Goal: Find specific page/section: Locate a particular part of the current website

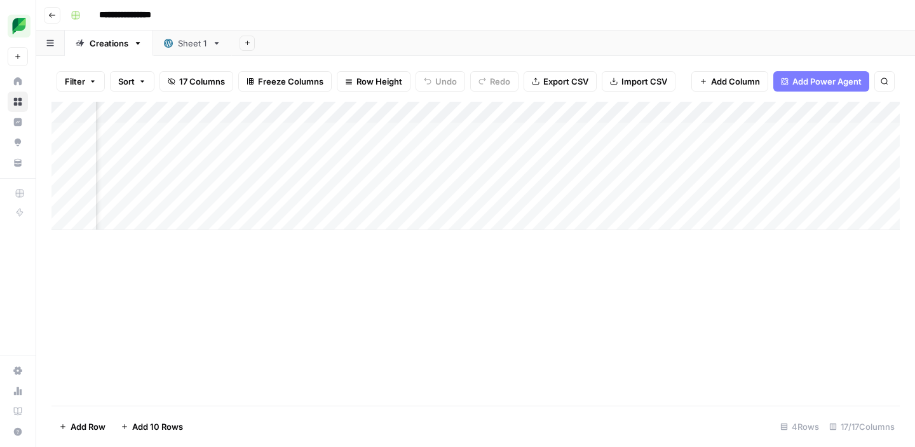
scroll to position [0, 510]
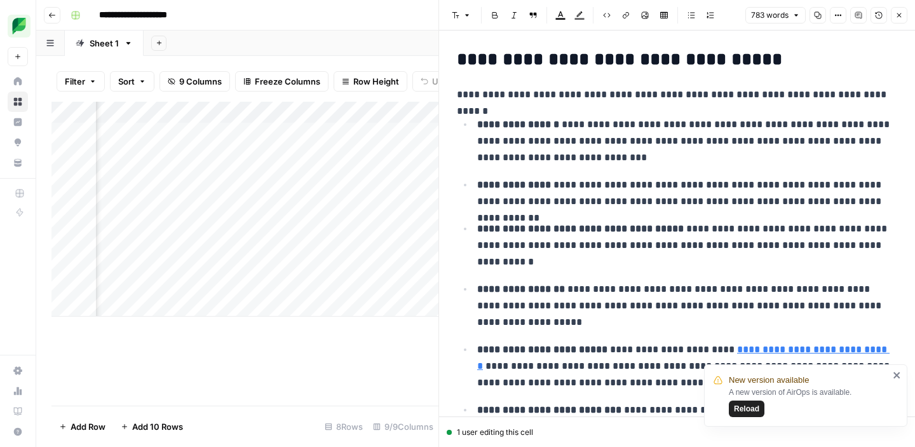
scroll to position [556, 0]
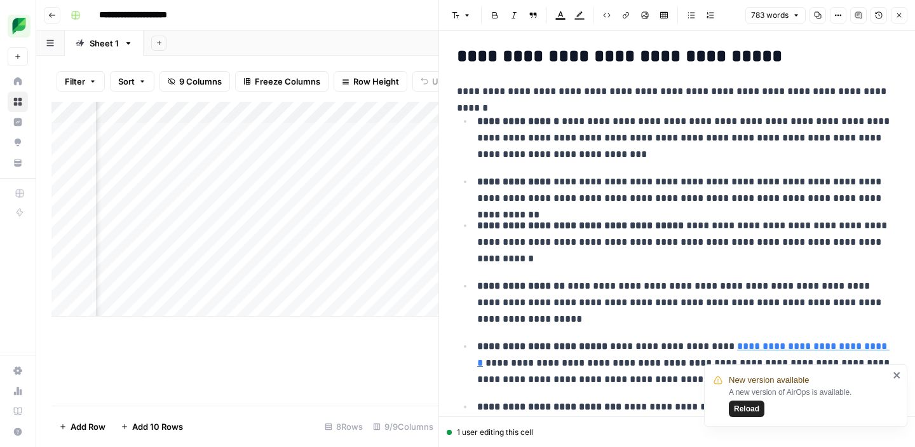
click at [900, 13] on icon "button" at bounding box center [899, 15] width 8 height 8
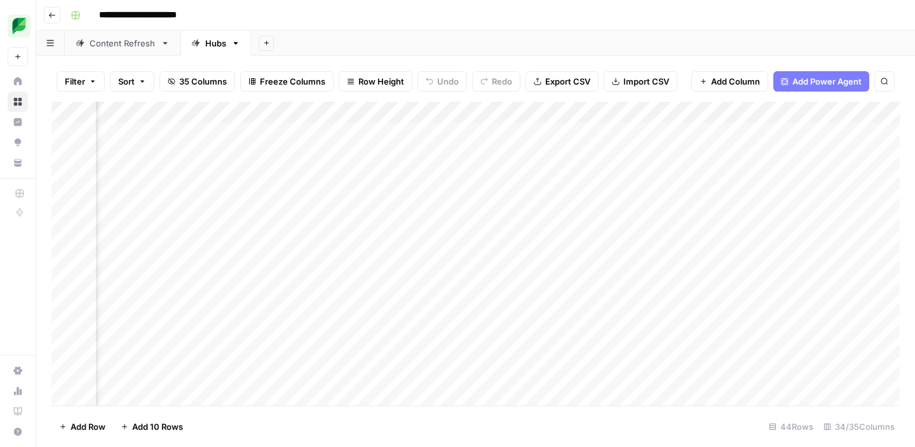
scroll to position [0, 1420]
click at [112, 48] on div "Content Refresh" at bounding box center [123, 43] width 66 height 13
click at [883, 79] on icon "button" at bounding box center [885, 82] width 8 height 8
type input "**********"
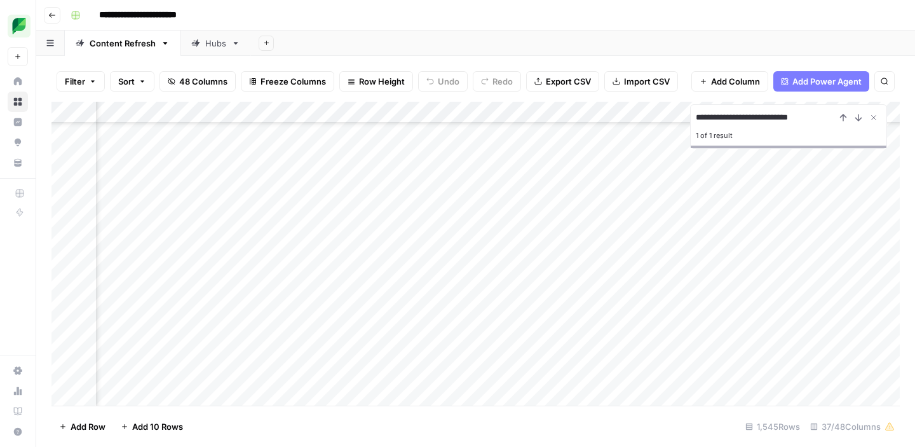
scroll to position [5212, 1010]
